Goal: Find specific page/section: Find specific page/section

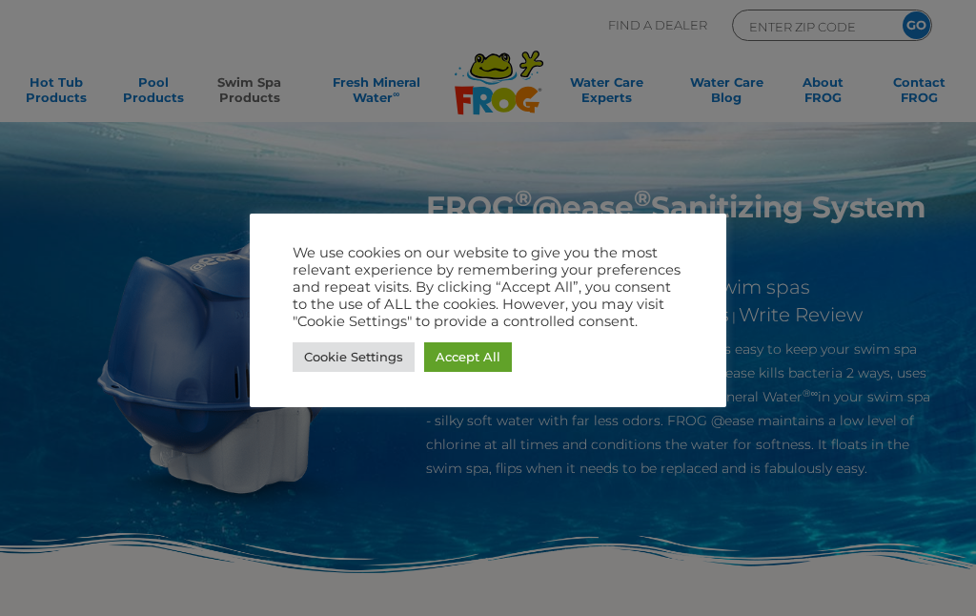
click at [379, 356] on link "Cookie Settings" at bounding box center [354, 357] width 122 height 30
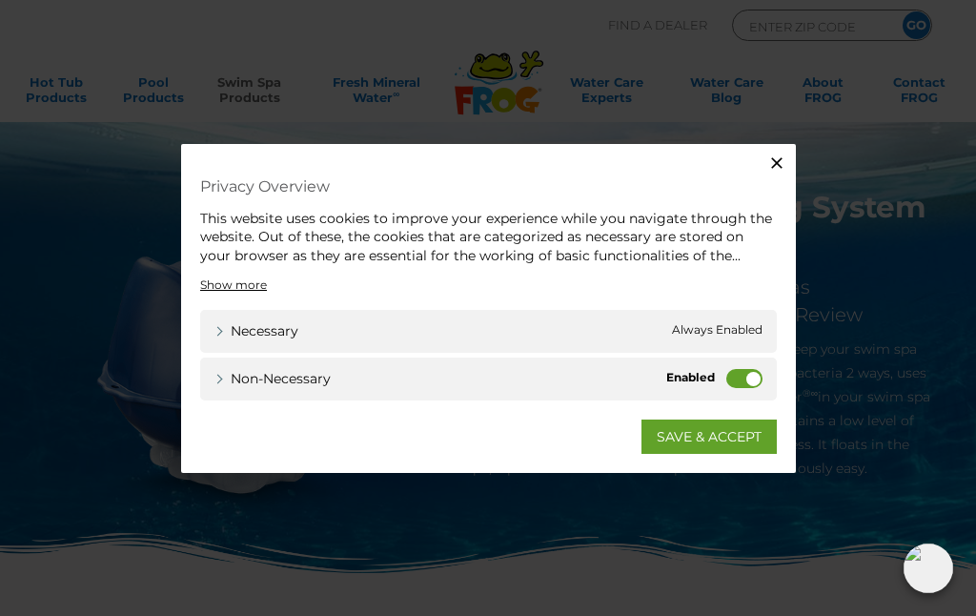
click at [751, 373] on label "Non-necessary" at bounding box center [744, 378] width 36 height 19
click at [0, 0] on input "Non-necessary" at bounding box center [0, 0] width 0 height 0
click at [672, 430] on link "SAVE & ACCEPT" at bounding box center [708, 436] width 135 height 34
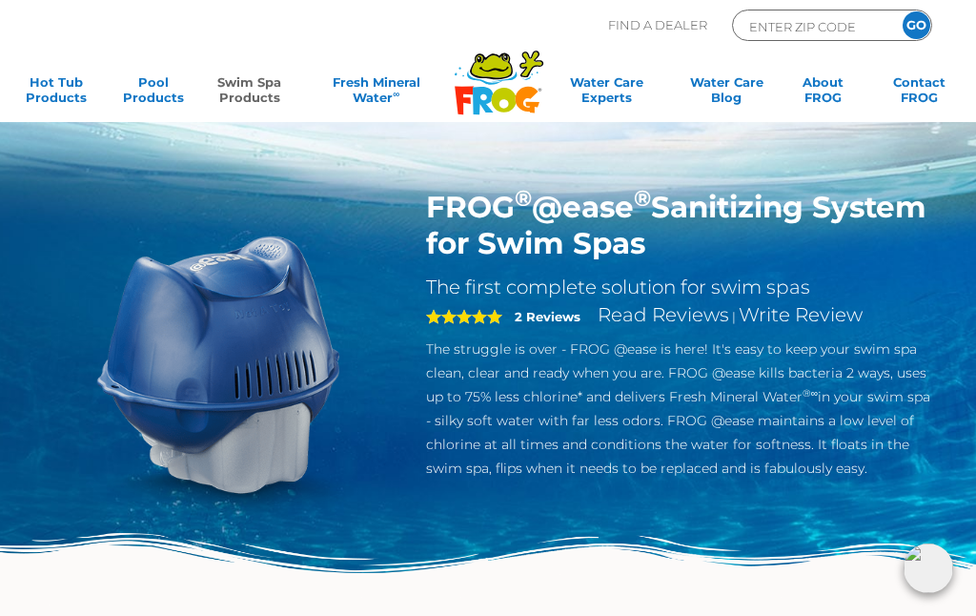
click at [243, 91] on link "Swim Spa Products" at bounding box center [249, 93] width 75 height 38
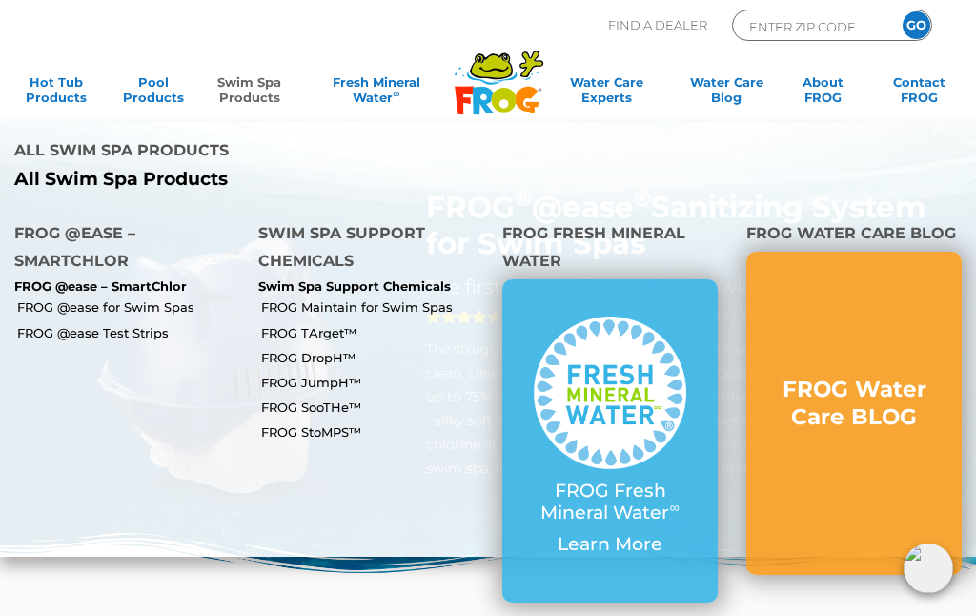
click at [174, 298] on link "FROG @ease for Swim Spas" at bounding box center [130, 306] width 227 height 17
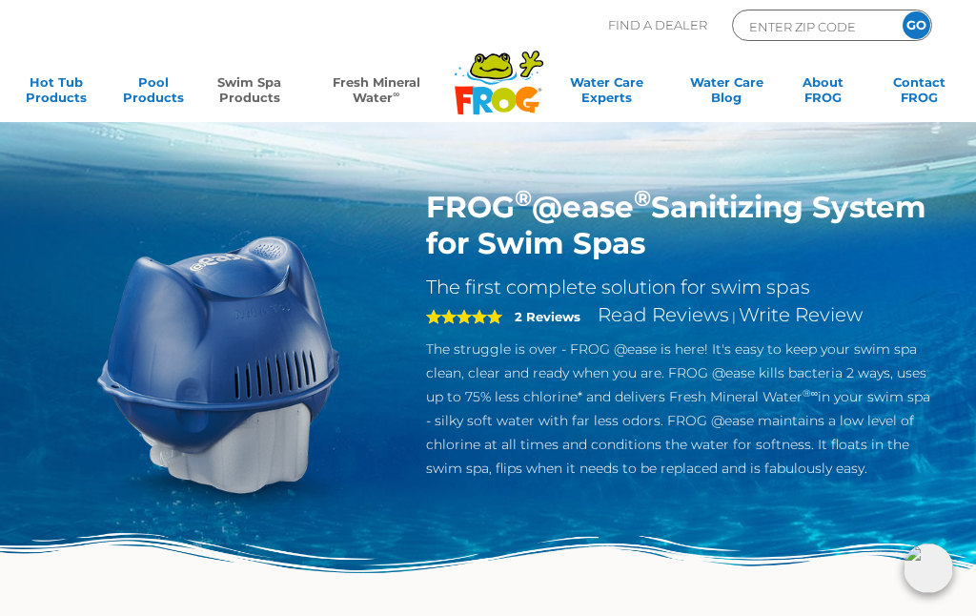
click at [364, 92] on link "Fresh Mineral Water ∞" at bounding box center [376, 93] width 135 height 38
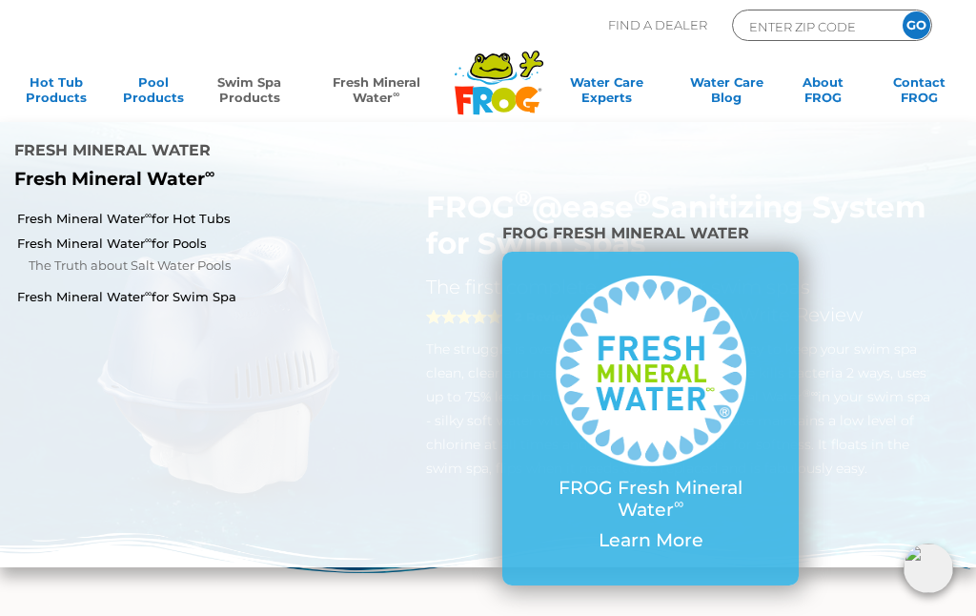
click at [204, 288] on link "Fresh Mineral Water ∞ for Swim Spa" at bounding box center [171, 296] width 308 height 17
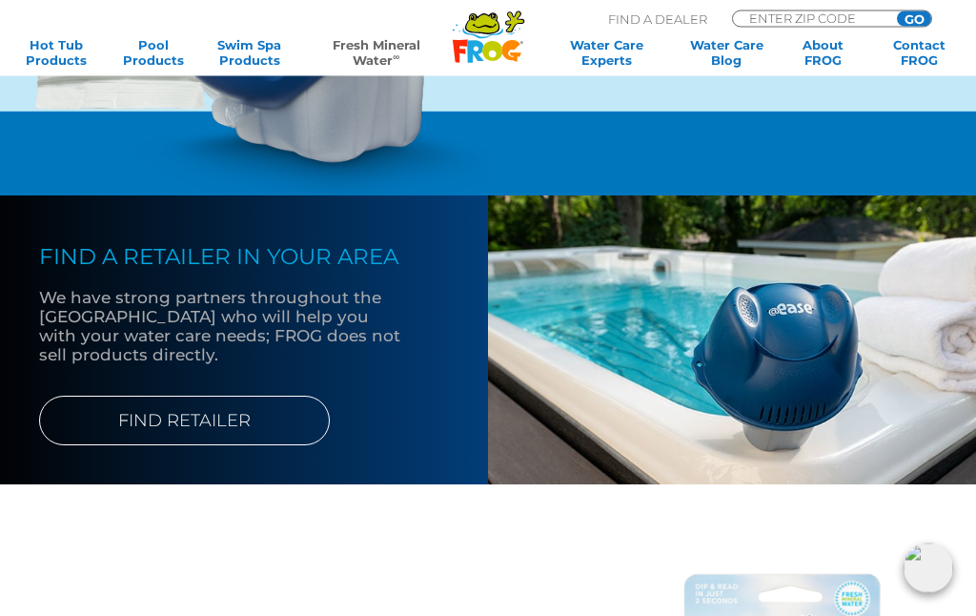
scroll to position [1961, 0]
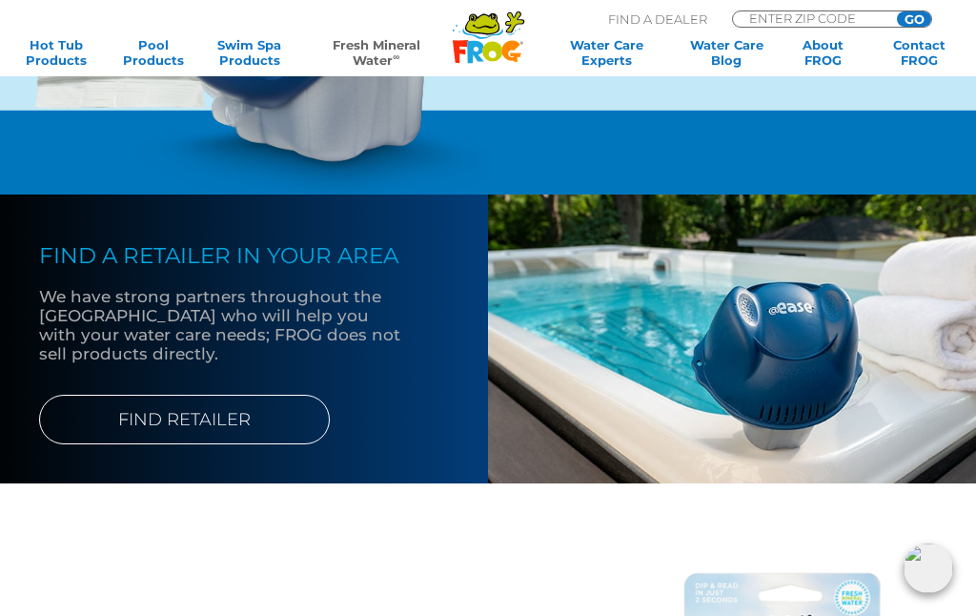
click at [232, 444] on link "FIND RETAILER" at bounding box center [184, 419] width 291 height 50
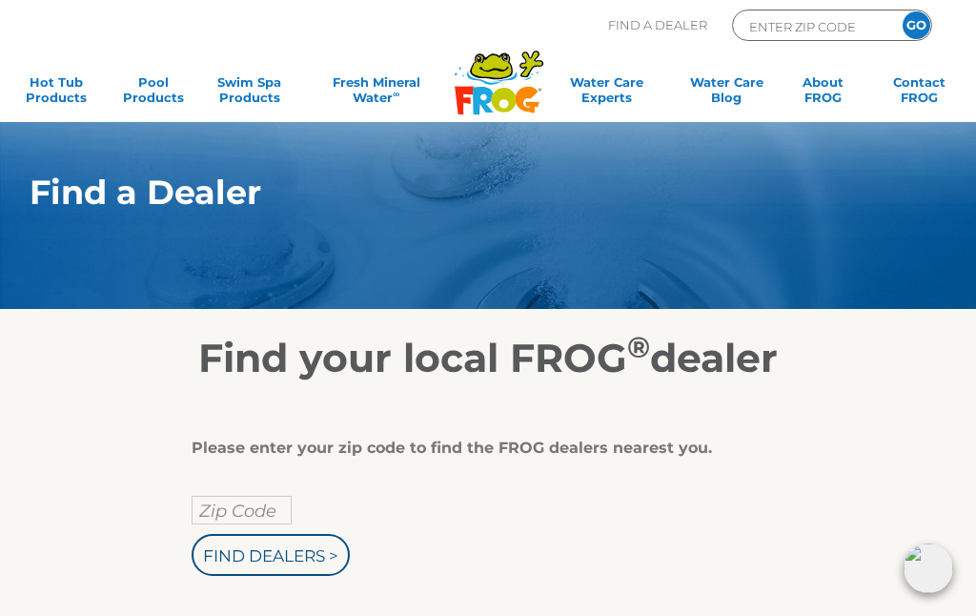
click at [263, 515] on input "Zip Code" at bounding box center [242, 509] width 100 height 29
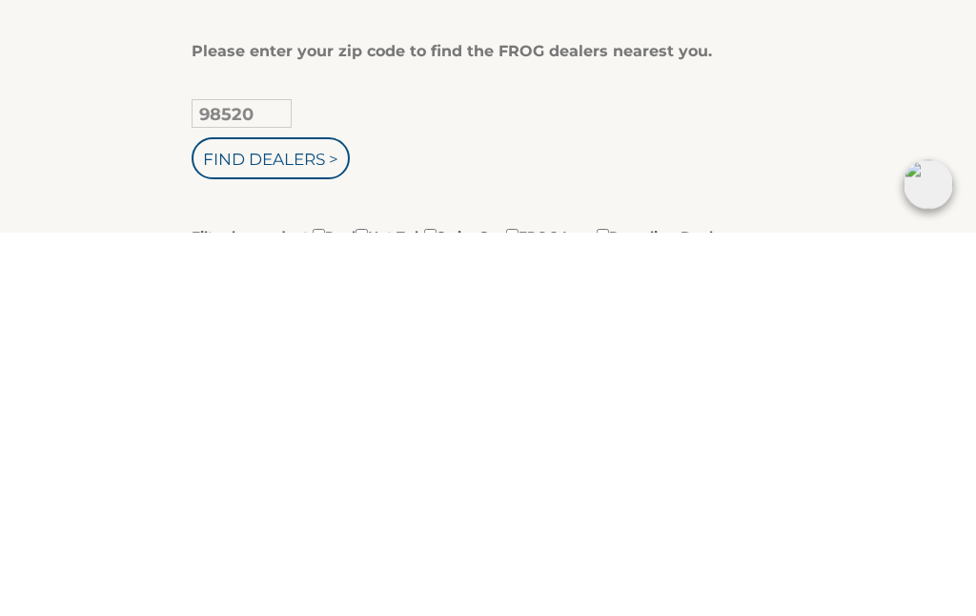
type input "98520"
click at [306, 521] on input "Find Dealers >" at bounding box center [271, 542] width 158 height 42
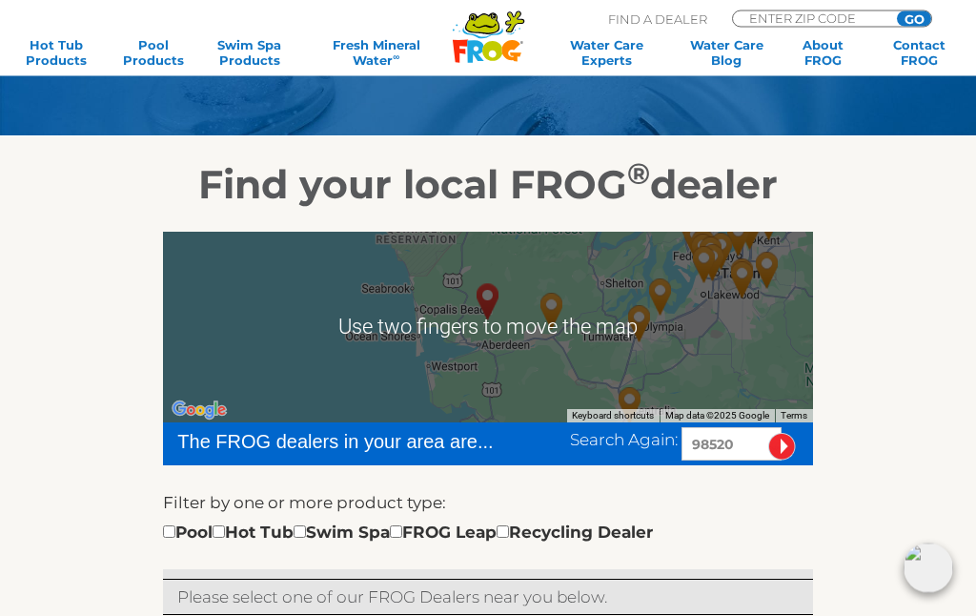
scroll to position [178, 0]
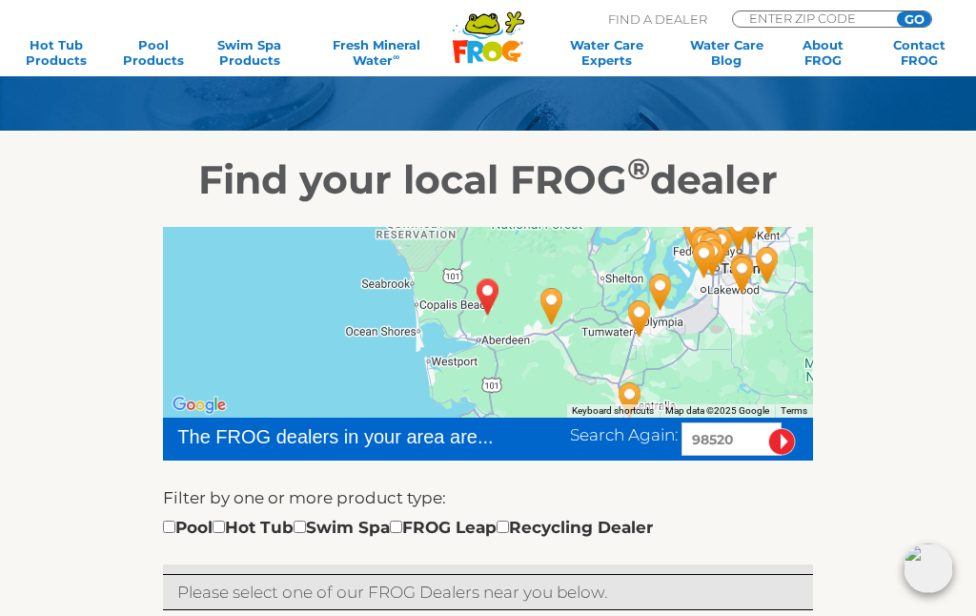
click at [306, 526] on input "checkbox" at bounding box center [299, 526] width 12 height 12
checkbox input "true"
